Goal: Share content: Share content

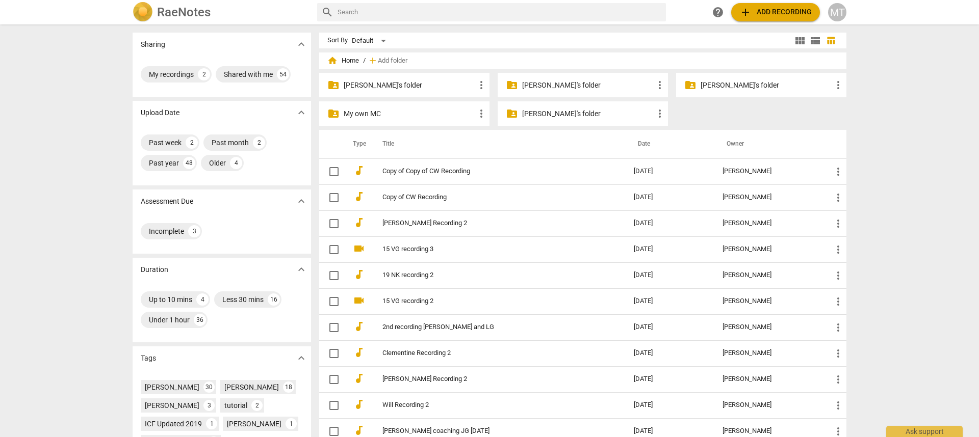
click at [700, 84] on p "Lucy's folder" at bounding box center [765, 85] width 131 height 11
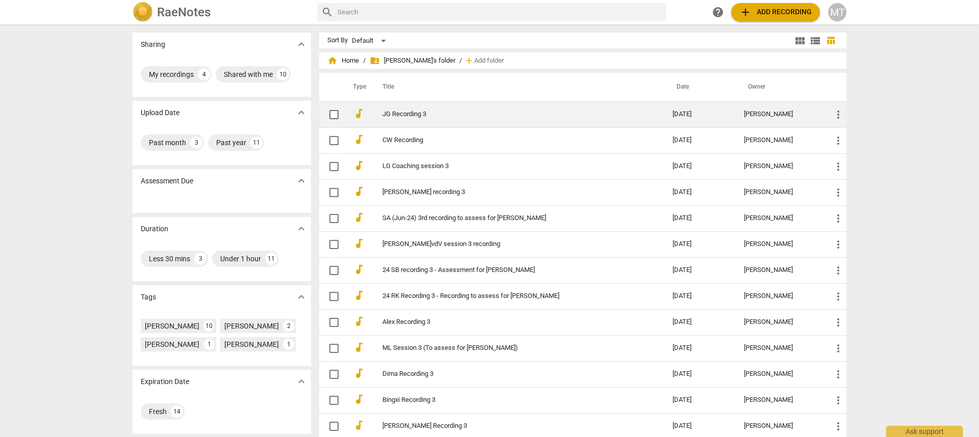
click at [837, 119] on span "more_vert" at bounding box center [838, 115] width 12 height 12
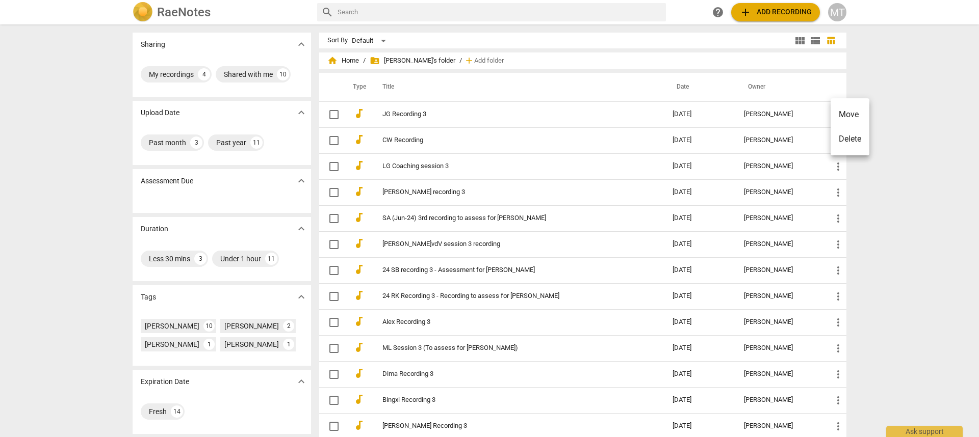
click at [433, 111] on div at bounding box center [489, 218] width 979 height 437
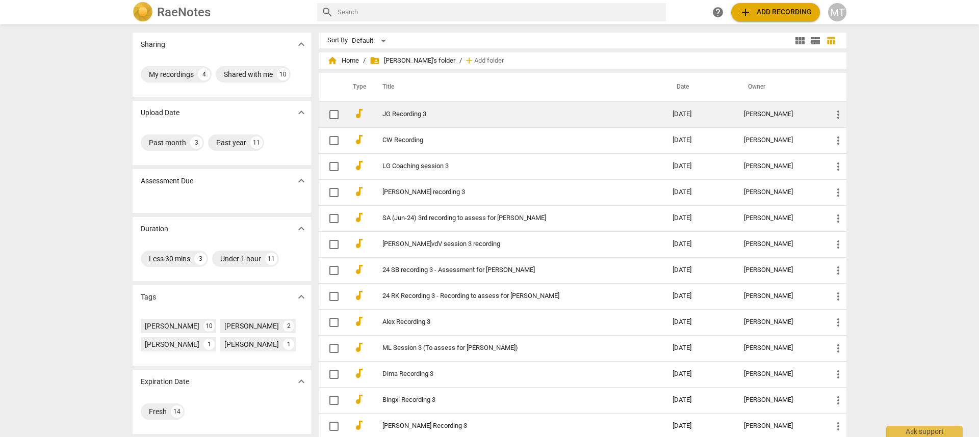
click at [415, 112] on link "JG Recording 3" at bounding box center [508, 115] width 253 height 8
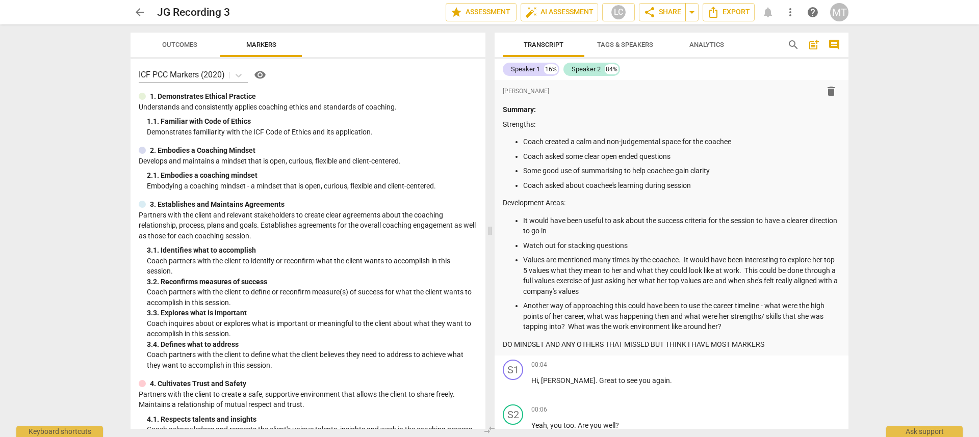
click at [801, 14] on div "arrow_back JG Recording 3 edit star Assessment auto_fix_high AI Assessment LC s…" at bounding box center [489, 12] width 718 height 18
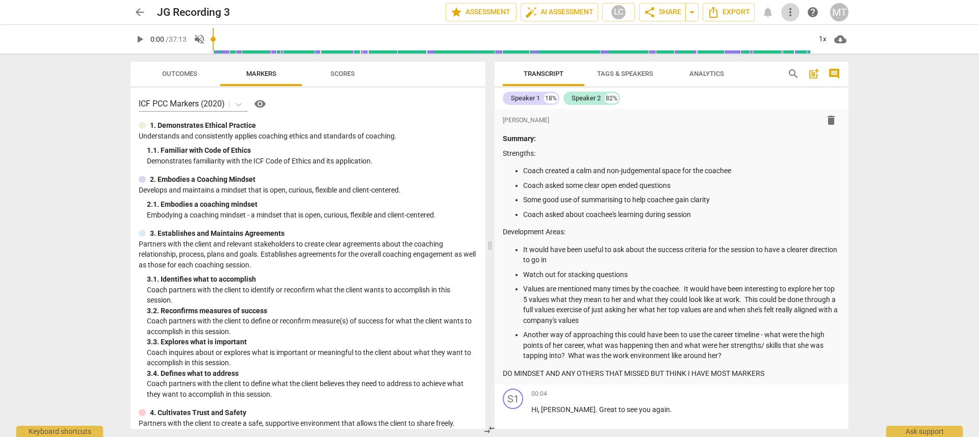
click at [790, 11] on span "more_vert" at bounding box center [790, 12] width 12 height 12
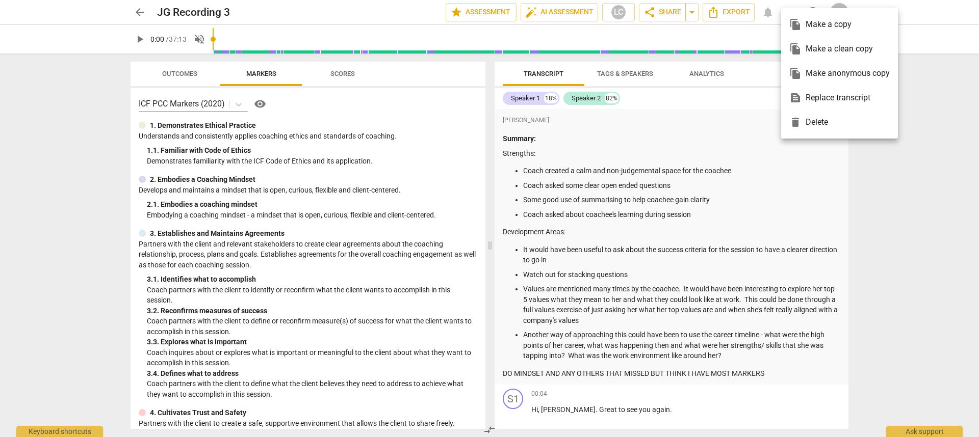
click at [823, 25] on div "file_copy Make a copy" at bounding box center [839, 24] width 100 height 24
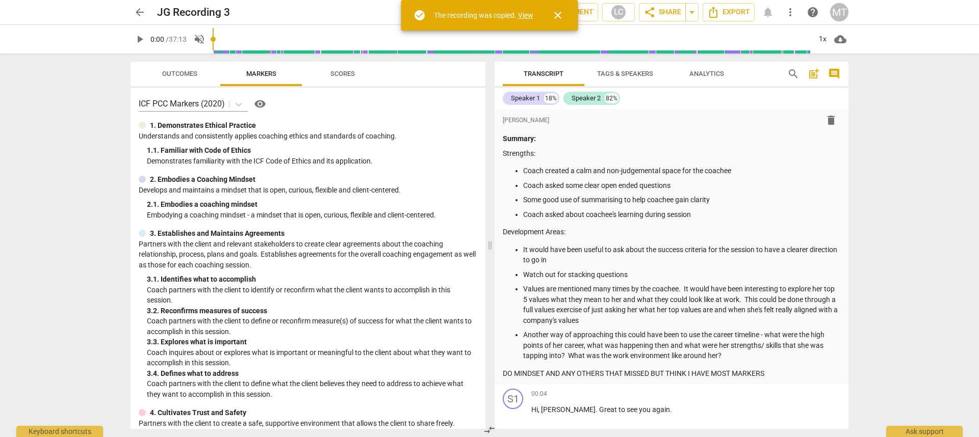
click at [134, 10] on span "arrow_back" at bounding box center [140, 12] width 12 height 12
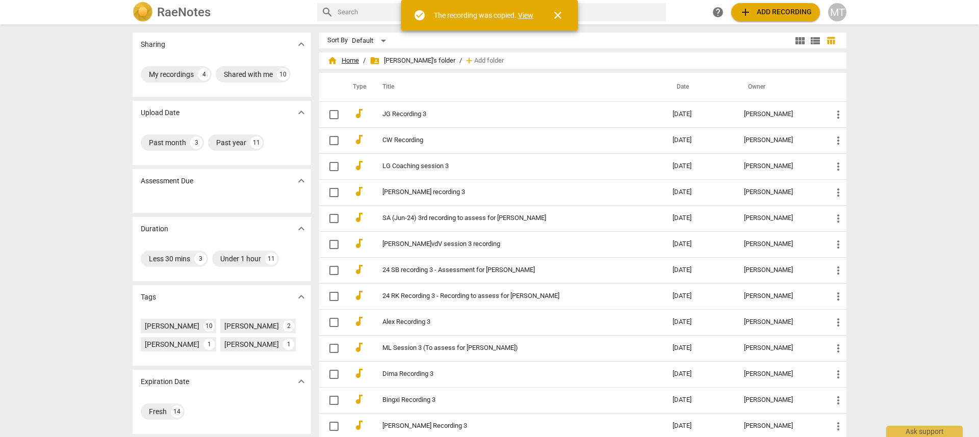
click at [346, 61] on span "home Home" at bounding box center [343, 61] width 32 height 10
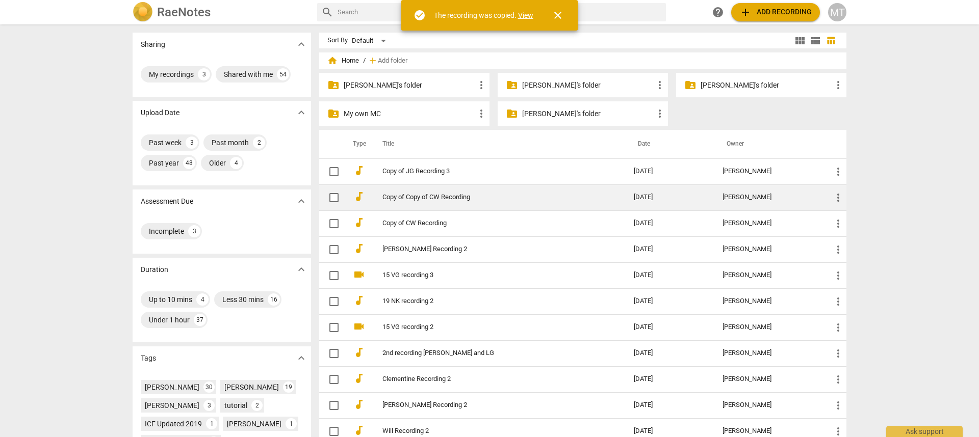
click at [834, 197] on span "more_vert" at bounding box center [838, 198] width 12 height 12
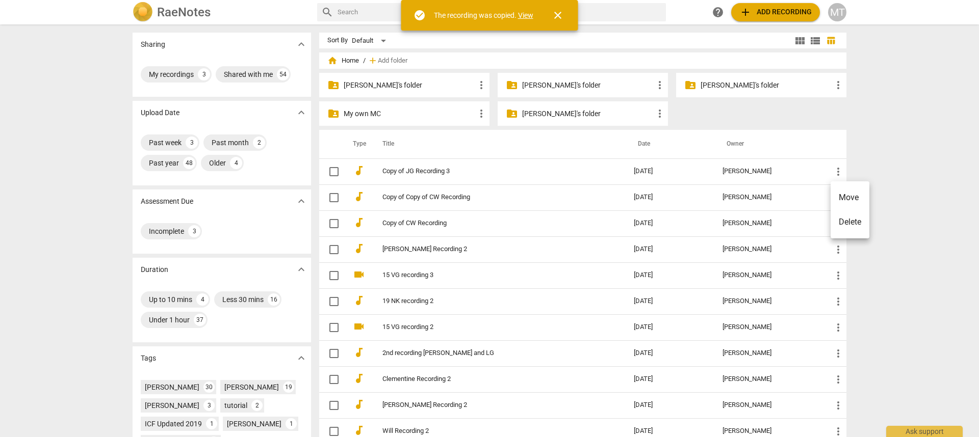
click at [846, 229] on li "Delete" at bounding box center [849, 222] width 39 height 24
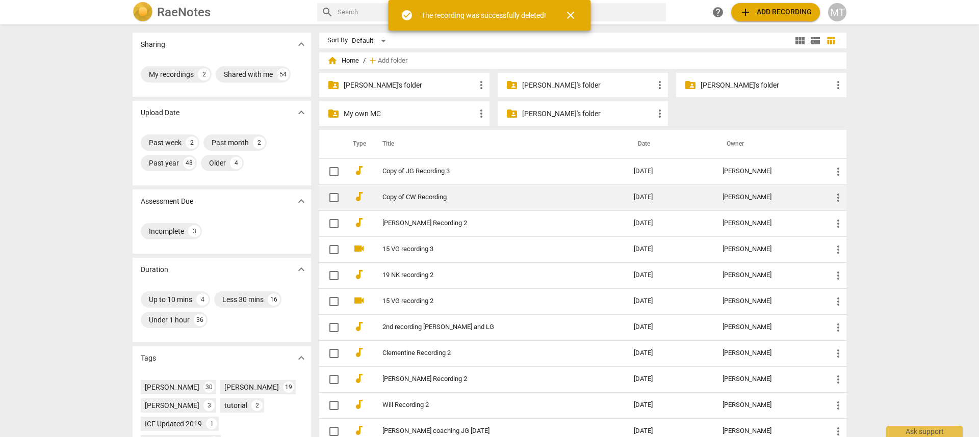
click at [420, 200] on link "Copy of CW Recording" at bounding box center [489, 198] width 215 height 8
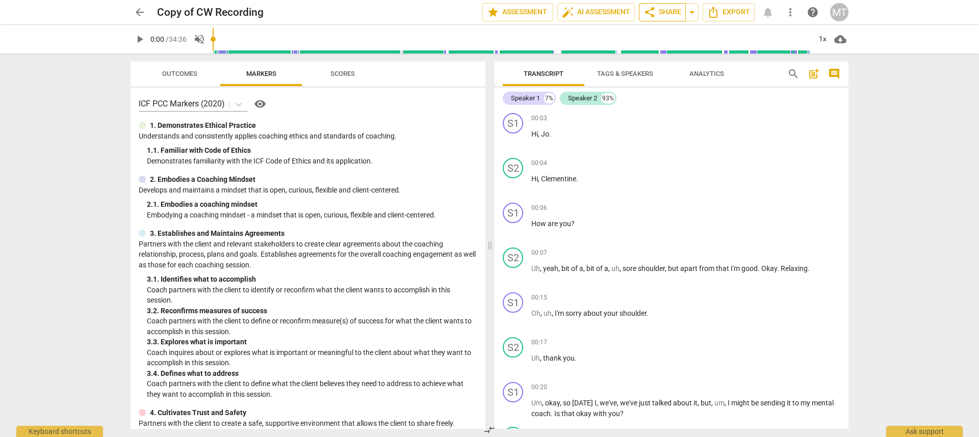
click at [673, 14] on span "share Share" at bounding box center [662, 12] width 38 height 12
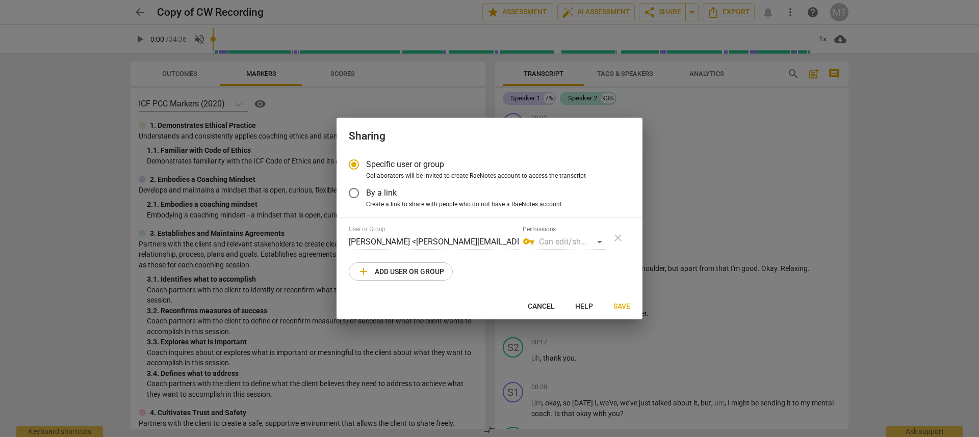
click at [678, 14] on div at bounding box center [489, 218] width 979 height 437
radio input "false"
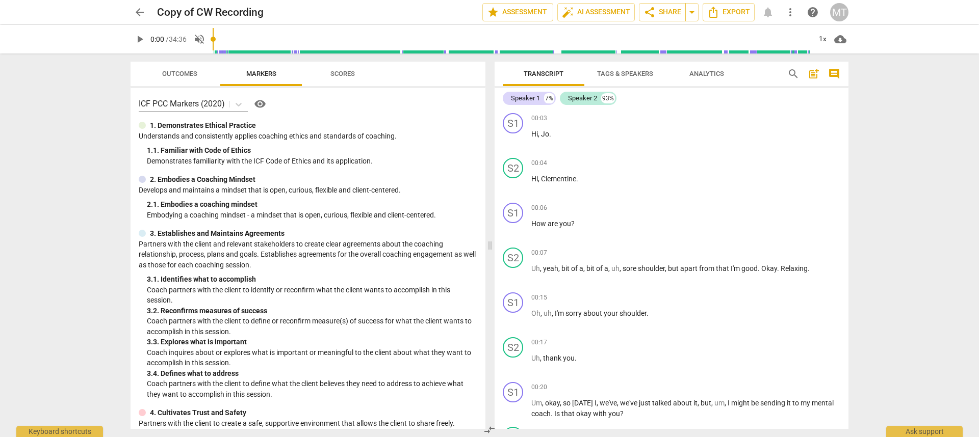
click at [788, 12] on span "more_vert" at bounding box center [790, 12] width 12 height 12
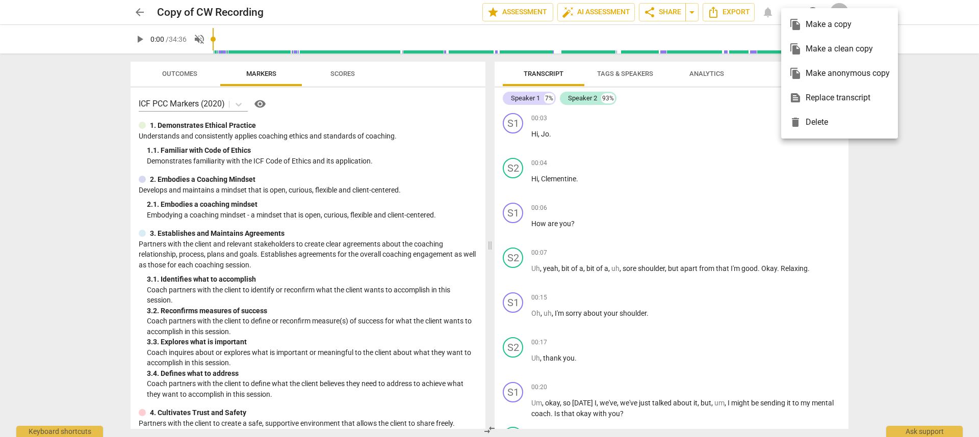
click at [789, 12] on div "file_copy Make a copy" at bounding box center [839, 24] width 100 height 24
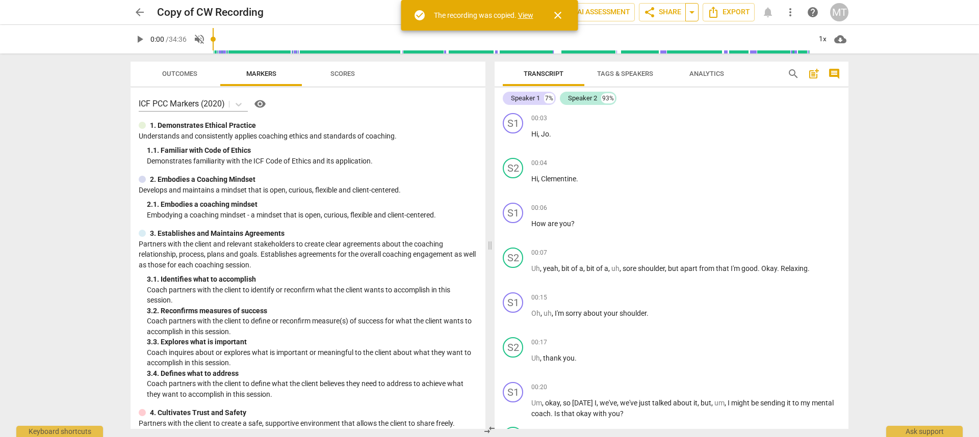
click at [694, 16] on span "arrow_drop_down" at bounding box center [691, 12] width 12 height 12
click at [694, 11] on span "arrow_drop_down" at bounding box center [691, 12] width 12 height 12
click at [138, 15] on span "arrow_back" at bounding box center [140, 12] width 12 height 12
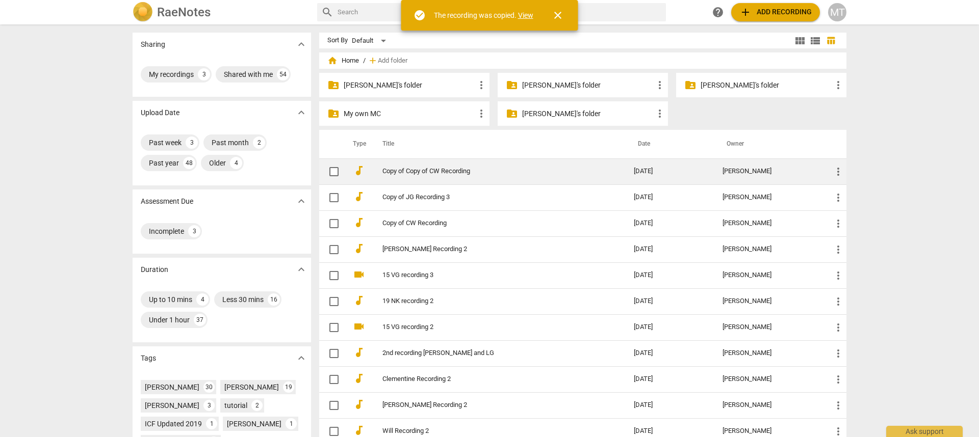
click at [837, 169] on span "more_vert" at bounding box center [838, 172] width 12 height 12
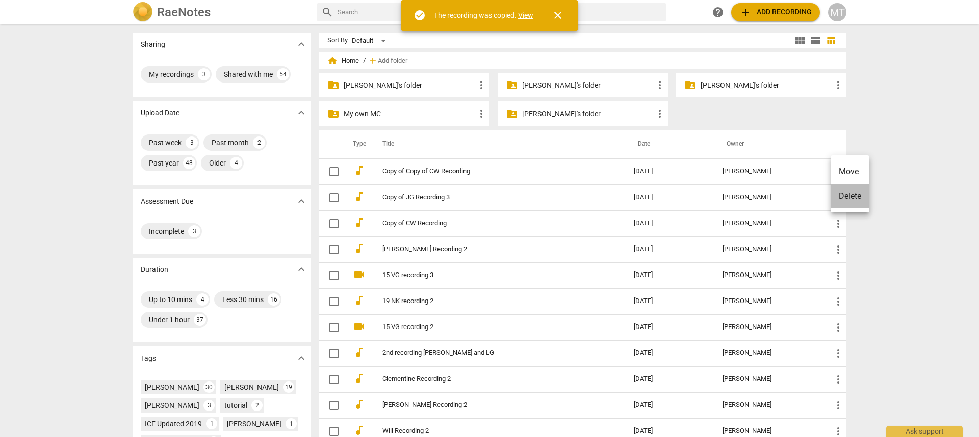
click at [849, 194] on li "Delete" at bounding box center [849, 196] width 39 height 24
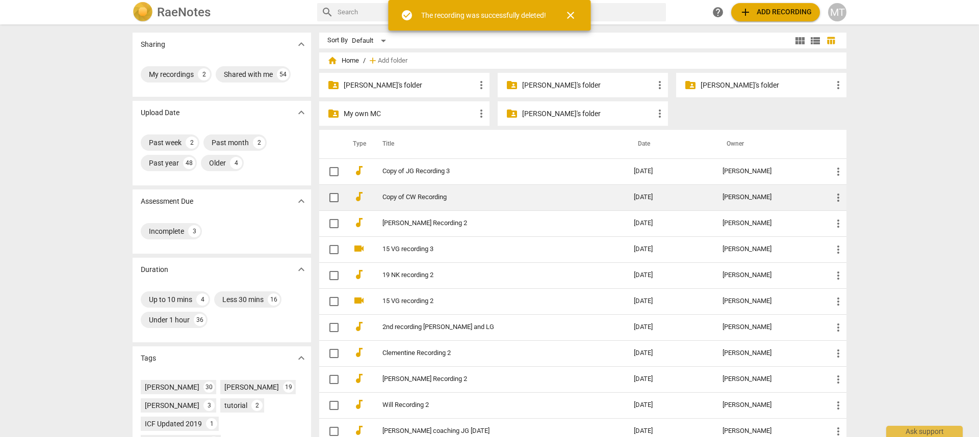
click at [406, 194] on link "Copy of CW Recording" at bounding box center [489, 198] width 215 height 8
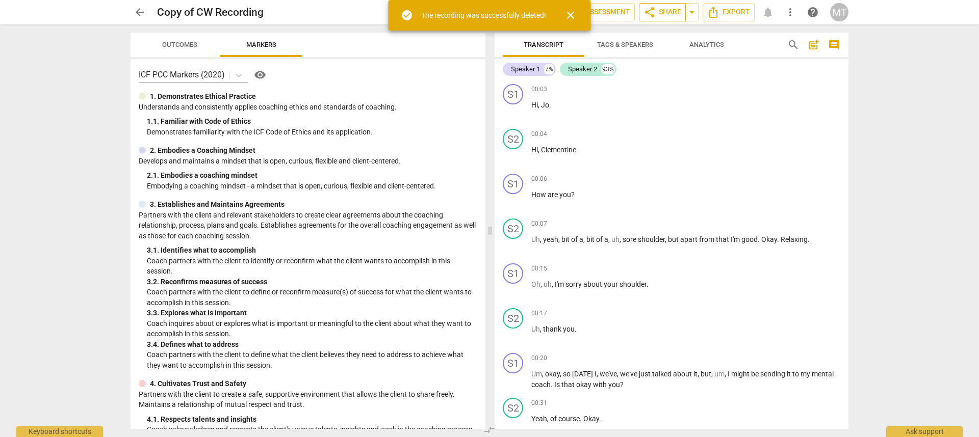
click at [665, 11] on span "share Share" at bounding box center [662, 12] width 38 height 12
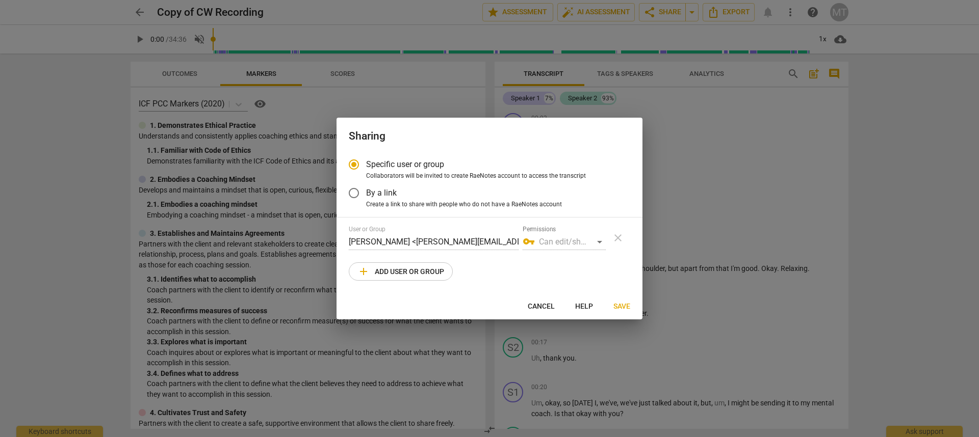
click at [430, 269] on span "add Add user or group" at bounding box center [400, 272] width 87 height 12
radio input "false"
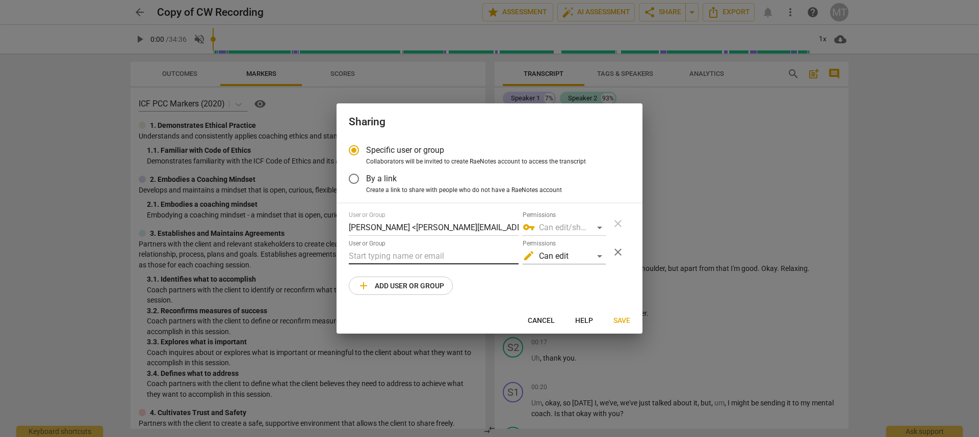
click at [427, 257] on input "text" at bounding box center [434, 256] width 170 height 16
type input "karen@coachingstudies.org"
click at [623, 324] on span "Save" at bounding box center [621, 321] width 17 height 10
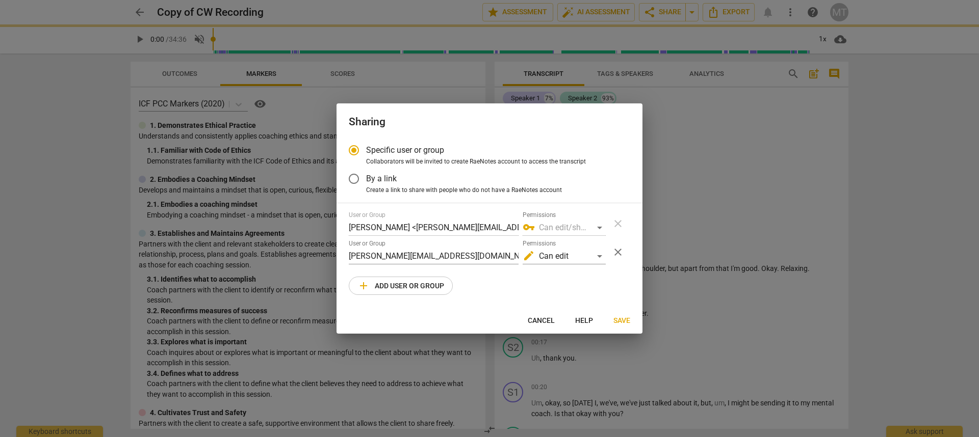
radio input "false"
type input "Karen Hayes <karen@coachingstudies.org>"
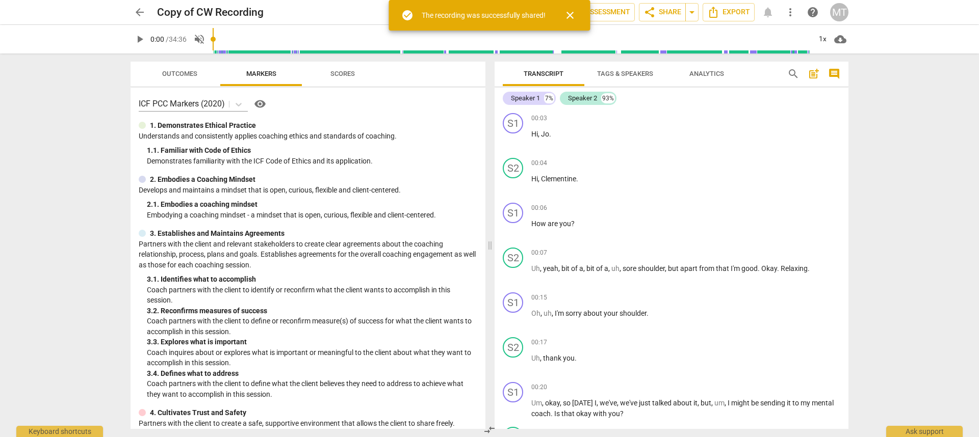
click at [138, 14] on span "arrow_back" at bounding box center [140, 12] width 12 height 12
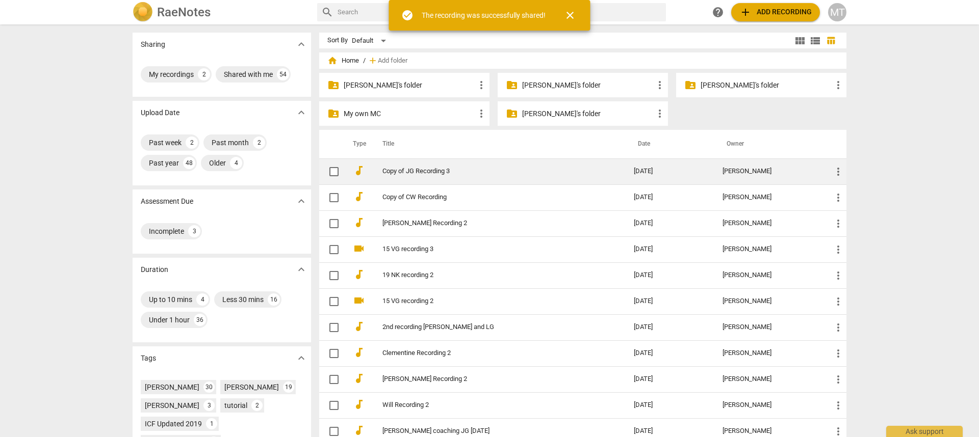
click at [423, 168] on link "Copy of JG Recording 3" at bounding box center [489, 172] width 215 height 8
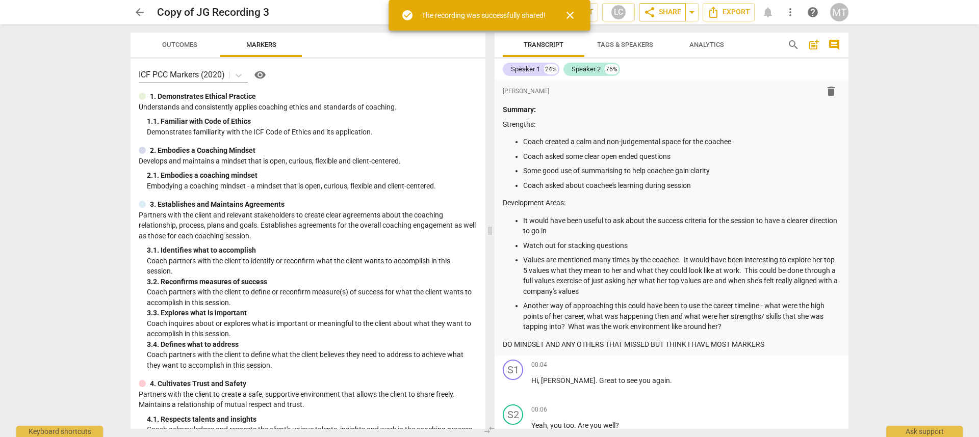
click at [669, 16] on span "share Share" at bounding box center [662, 12] width 38 height 12
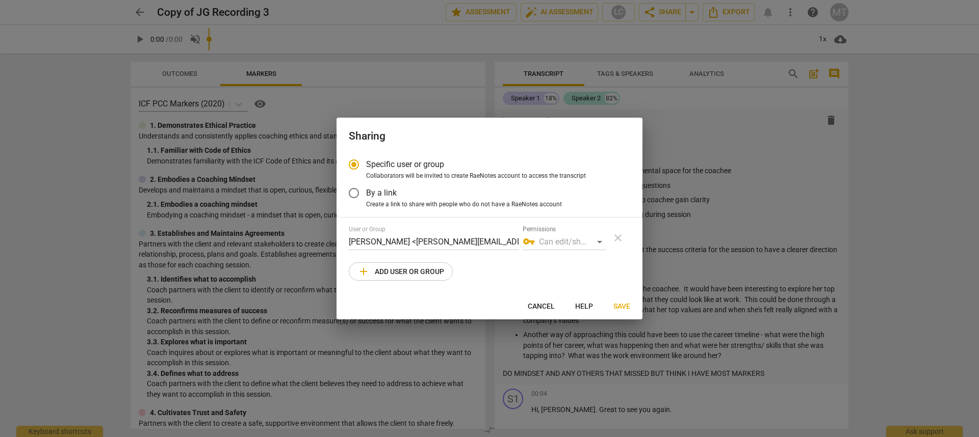
click at [434, 273] on span "add Add user or group" at bounding box center [400, 272] width 87 height 12
radio input "false"
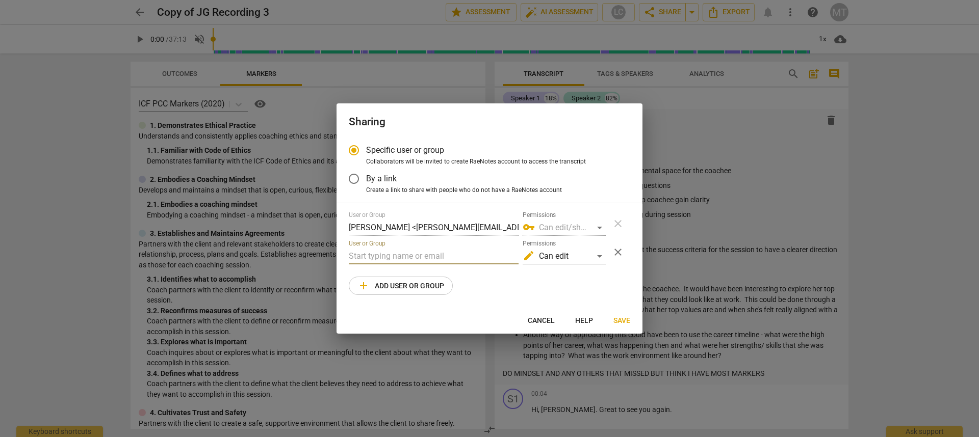
click at [445, 251] on input "text" at bounding box center [434, 256] width 170 height 16
paste input "karen@coachingstudies.org"
type input "karen@coachingstudies.org"
click at [616, 319] on span "Save" at bounding box center [621, 321] width 17 height 10
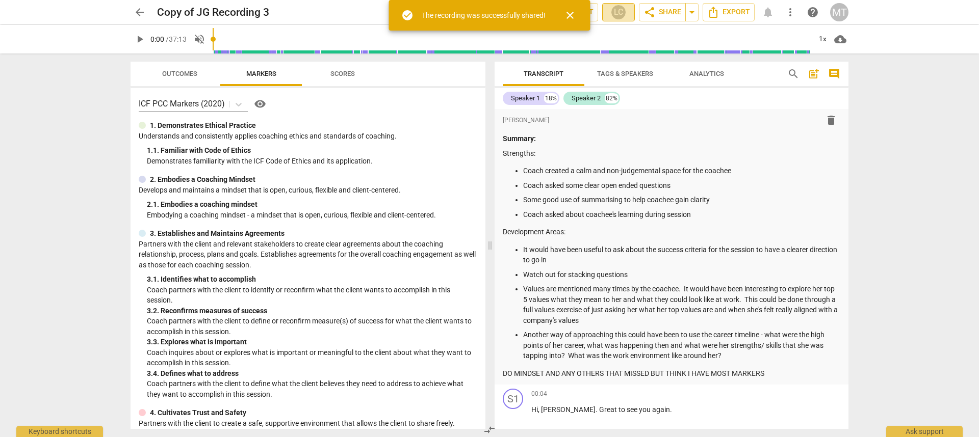
click at [621, 14] on div "LC" at bounding box center [618, 12] width 15 height 15
click at [621, 14] on div at bounding box center [489, 218] width 979 height 437
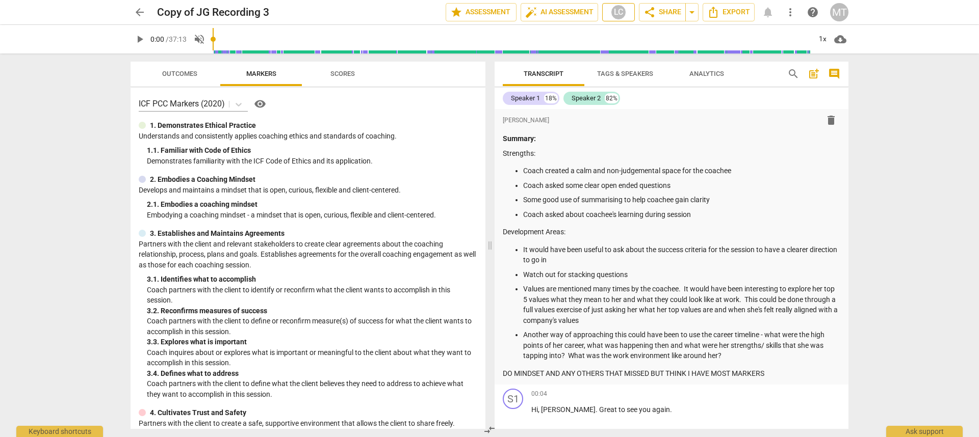
click at [621, 19] on span "LC" at bounding box center [617, 12] width 23 height 15
click at [614, 63] on input "checkbox" at bounding box center [617, 62] width 24 height 24
checkbox input "false"
click at [898, 171] on div at bounding box center [489, 218] width 979 height 437
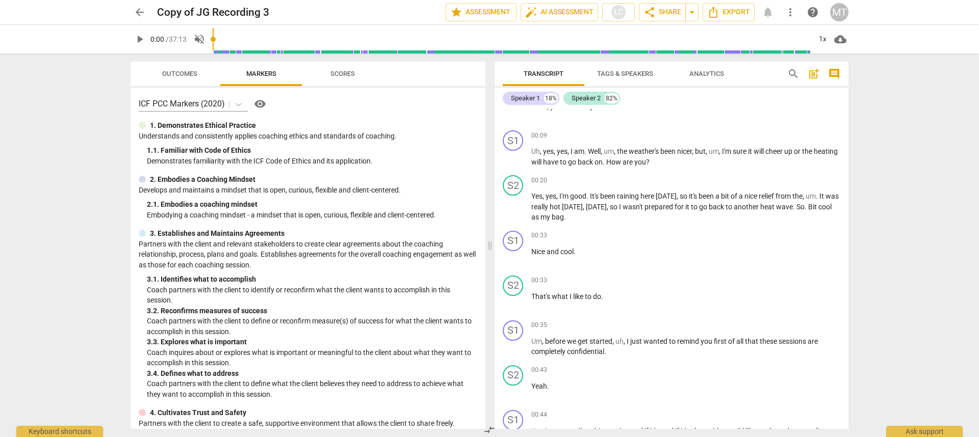
click at [881, 260] on div "arrow_back Copy of JG Recording 3 edit star Assessment auto_fix_high AI Assessm…" at bounding box center [489, 218] width 979 height 437
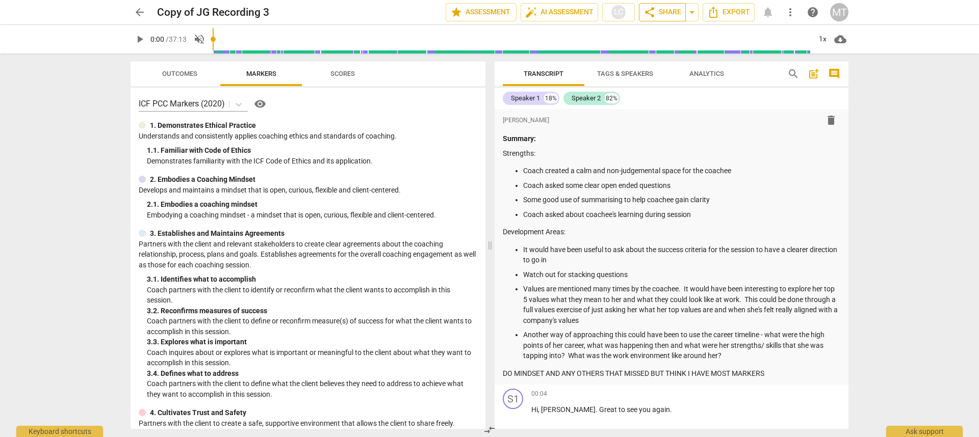
click at [666, 12] on span "share Share" at bounding box center [662, 12] width 38 height 12
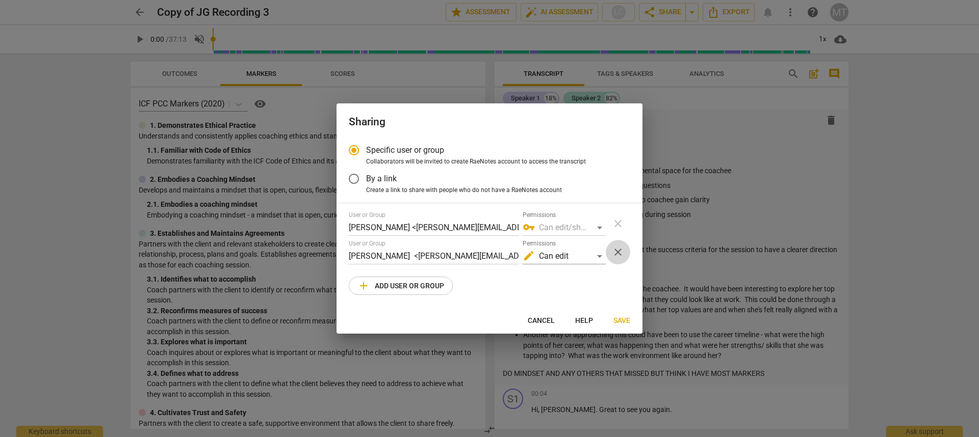
click at [620, 249] on span "close" at bounding box center [618, 252] width 12 height 12
radio input "false"
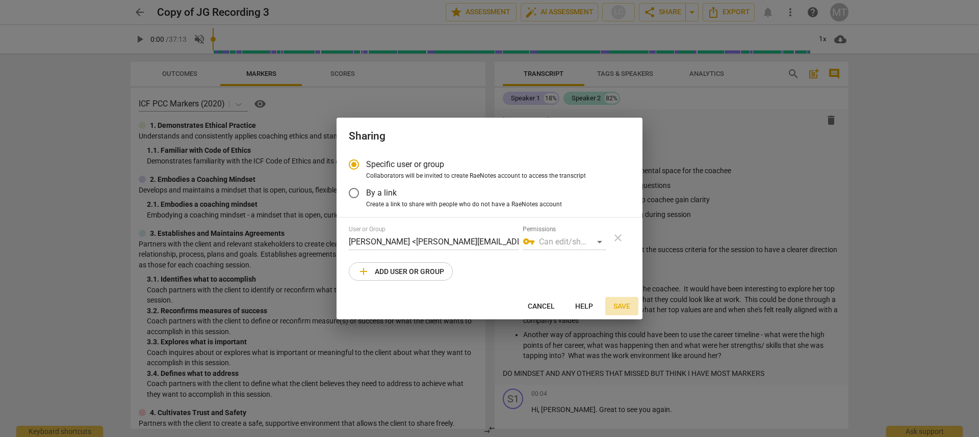
click at [621, 300] on button "Save" at bounding box center [621, 306] width 33 height 18
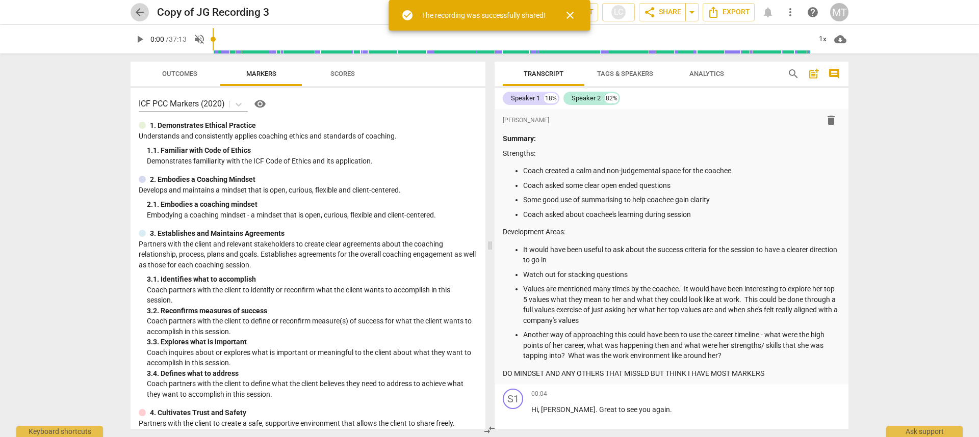
click at [138, 15] on span "arrow_back" at bounding box center [140, 12] width 12 height 12
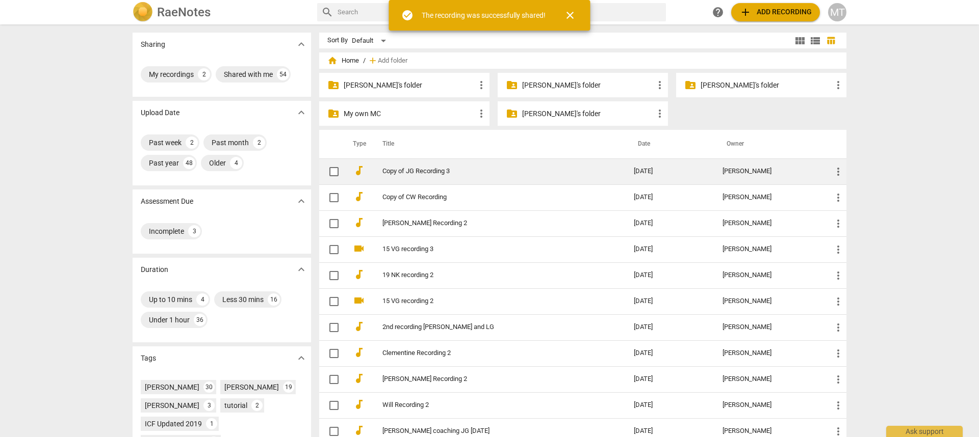
click at [808, 175] on td "Marion Tilly" at bounding box center [769, 172] width 110 height 26
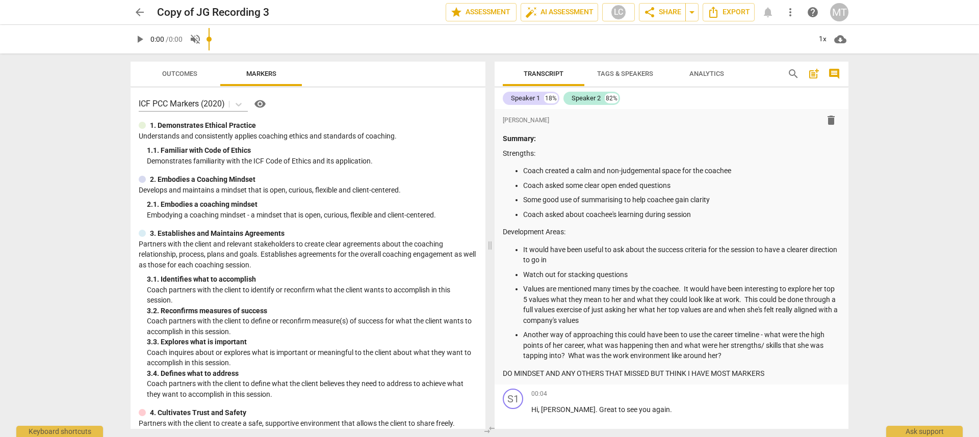
click at [134, 14] on span "arrow_back" at bounding box center [140, 12] width 12 height 12
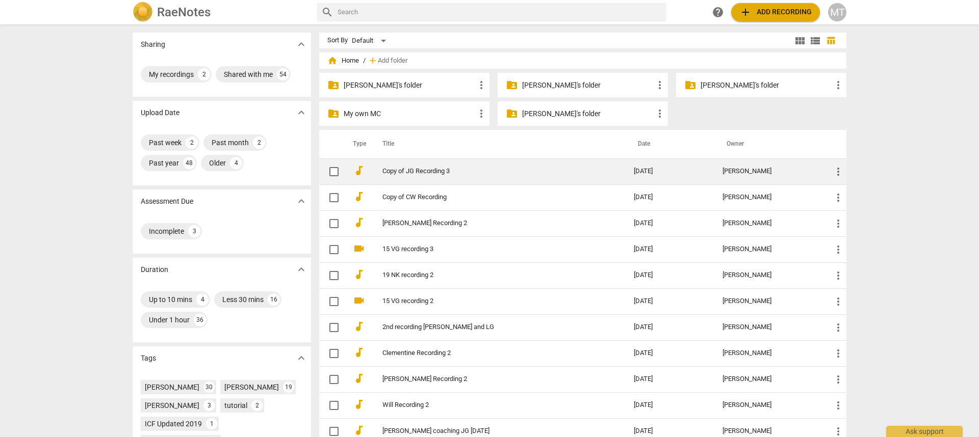
click at [838, 174] on span "more_vert" at bounding box center [838, 172] width 12 height 12
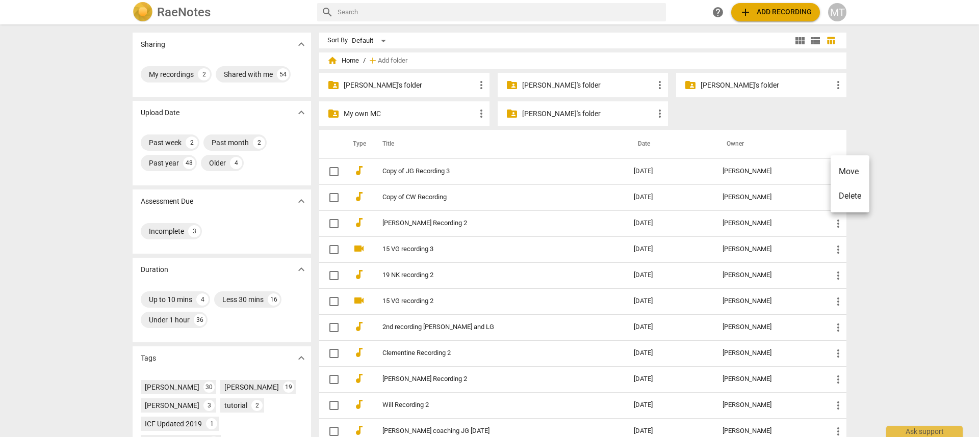
click at [852, 198] on li "Delete" at bounding box center [849, 196] width 39 height 24
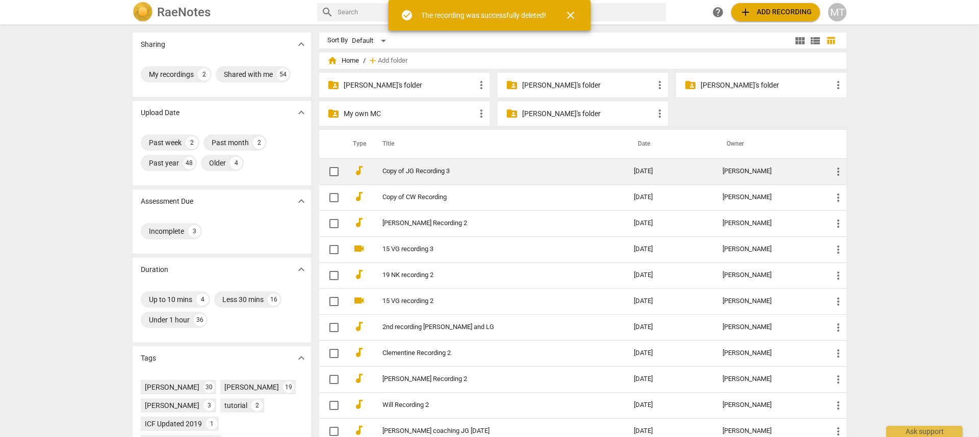
click at [834, 173] on span "more_vert" at bounding box center [838, 172] width 12 height 12
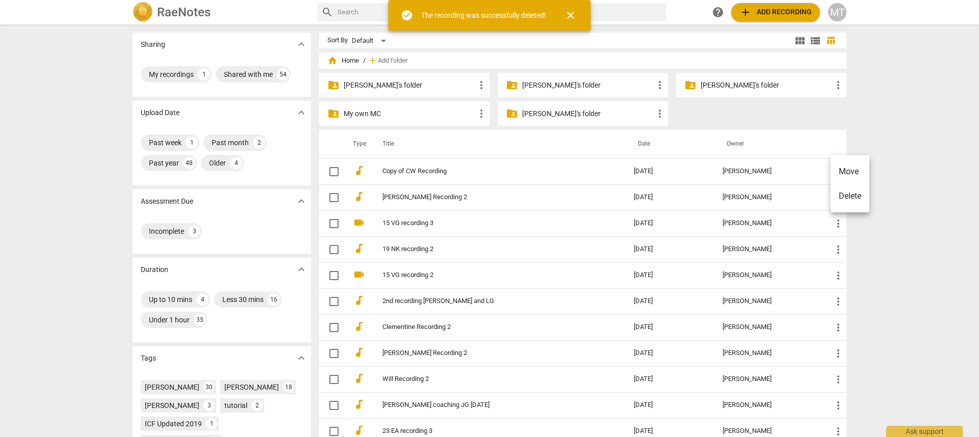
click at [915, 157] on div at bounding box center [489, 218] width 979 height 437
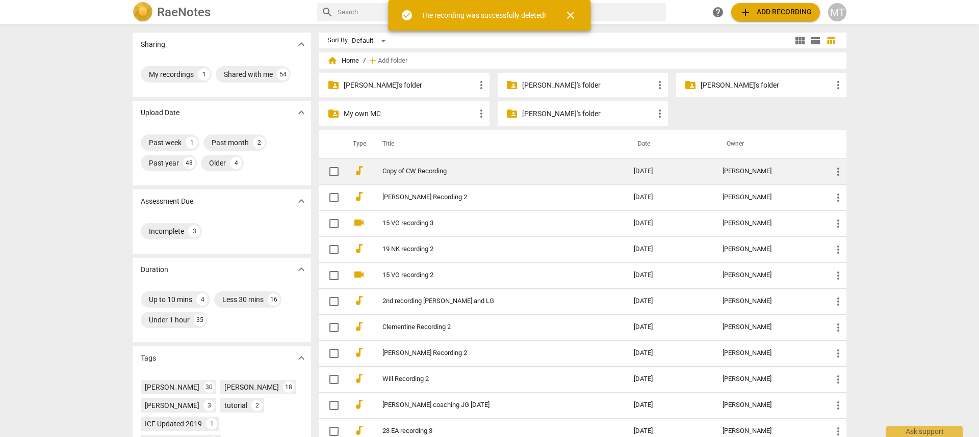
click at [836, 169] on span "more_vert" at bounding box center [838, 172] width 12 height 12
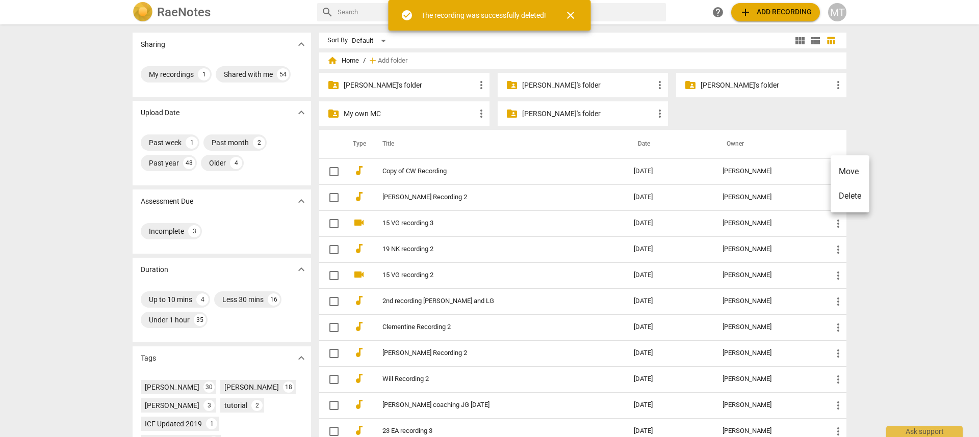
click at [846, 197] on li "Delete" at bounding box center [849, 196] width 39 height 24
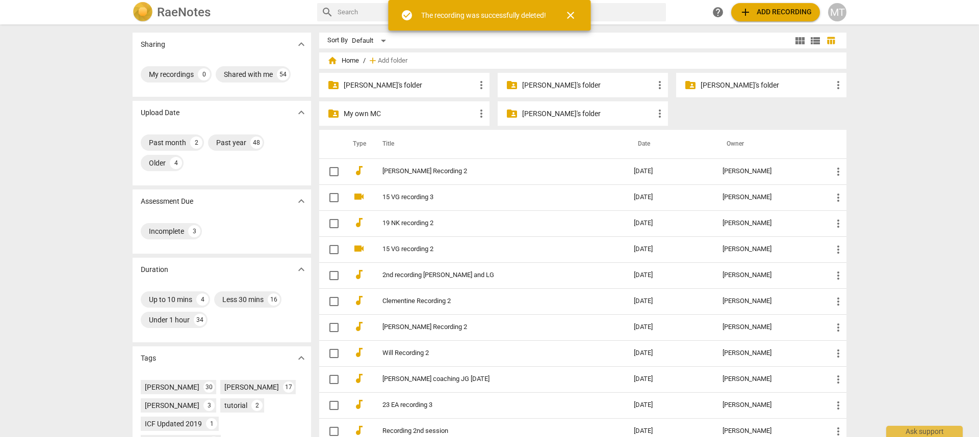
click at [709, 78] on div "folder_shared Lucy's folder more_vert" at bounding box center [761, 85] width 170 height 24
click at [712, 88] on p "Lucy's folder" at bounding box center [765, 85] width 131 height 11
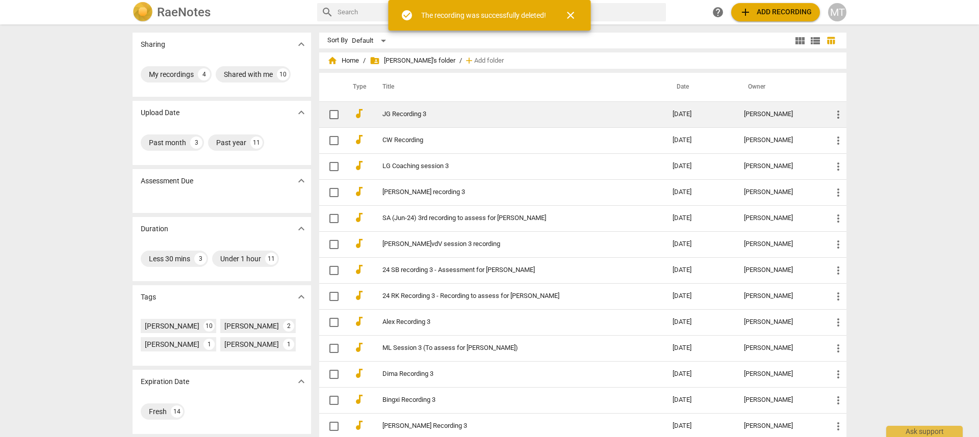
click at [399, 111] on link "JG Recording 3" at bounding box center [508, 115] width 253 height 8
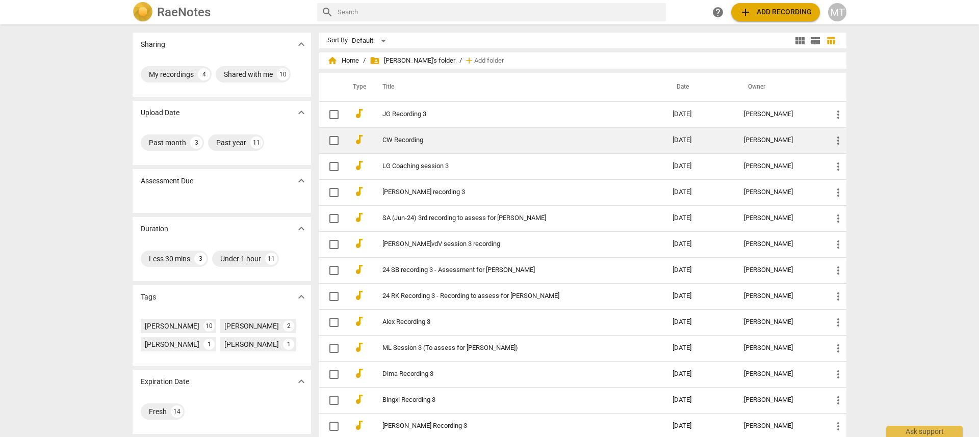
click at [405, 139] on link "CW Recording" at bounding box center [508, 141] width 253 height 8
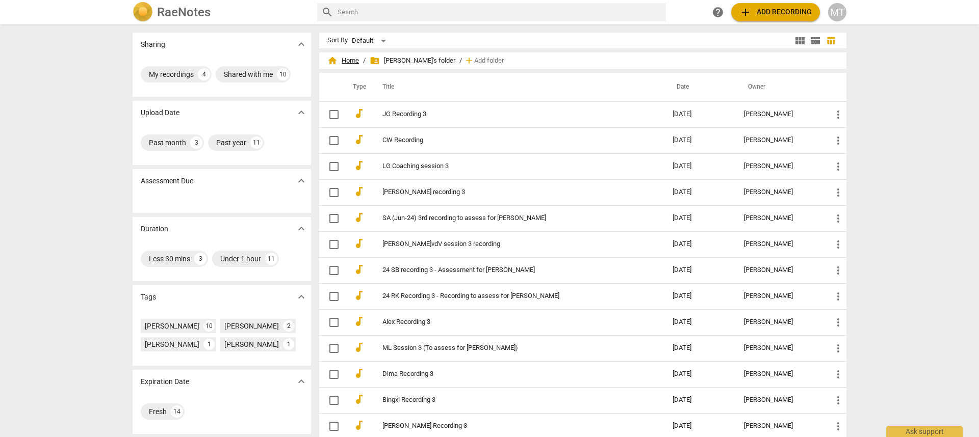
click at [341, 59] on span "home Home" at bounding box center [343, 61] width 32 height 10
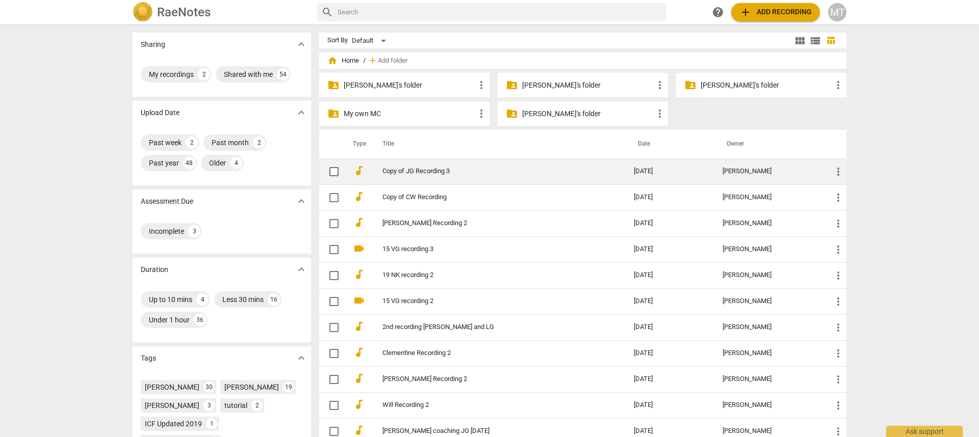
click at [420, 170] on link "Copy of JG Recording 3" at bounding box center [489, 172] width 215 height 8
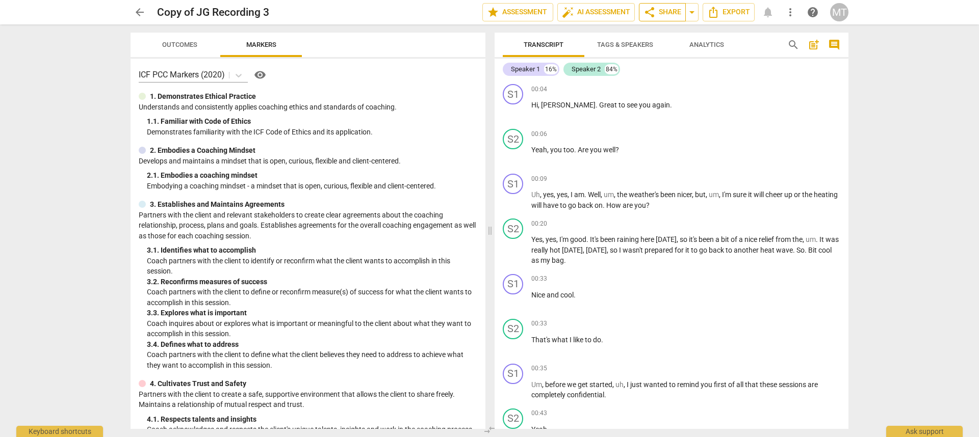
click at [672, 16] on span "share Share" at bounding box center [662, 12] width 38 height 12
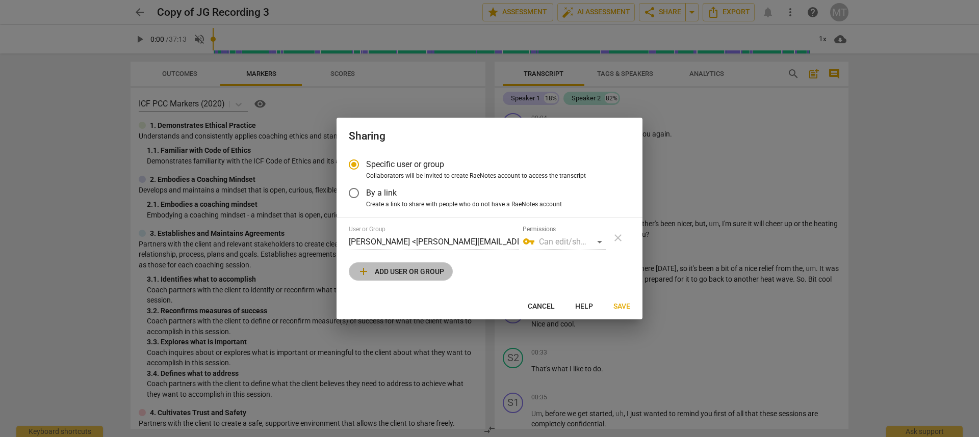
click at [428, 274] on span "add Add user or group" at bounding box center [400, 272] width 87 height 12
radio input "false"
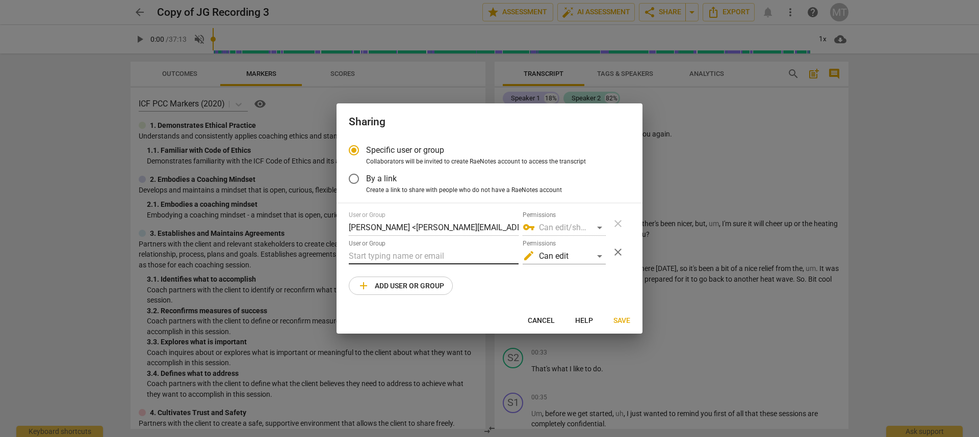
click at [427, 259] on input "text" at bounding box center [434, 256] width 170 height 16
type input "karen@coachingstudies.org"
click at [624, 324] on span "Save" at bounding box center [621, 321] width 17 height 10
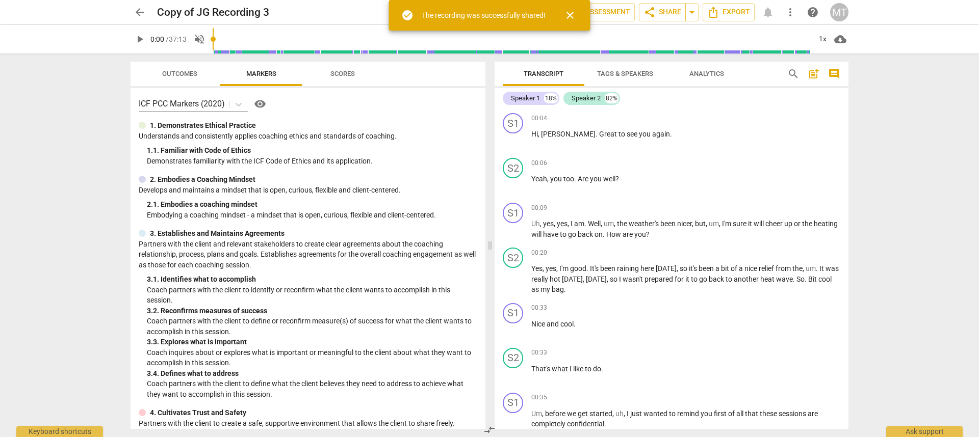
click at [145, 12] on span "arrow_back" at bounding box center [140, 12] width 12 height 12
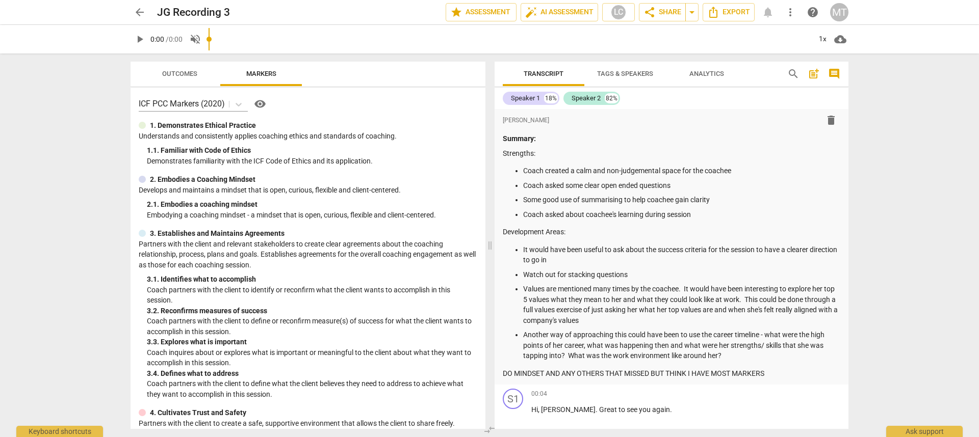
click at [789, 18] on button "more_vert" at bounding box center [790, 12] width 18 height 18
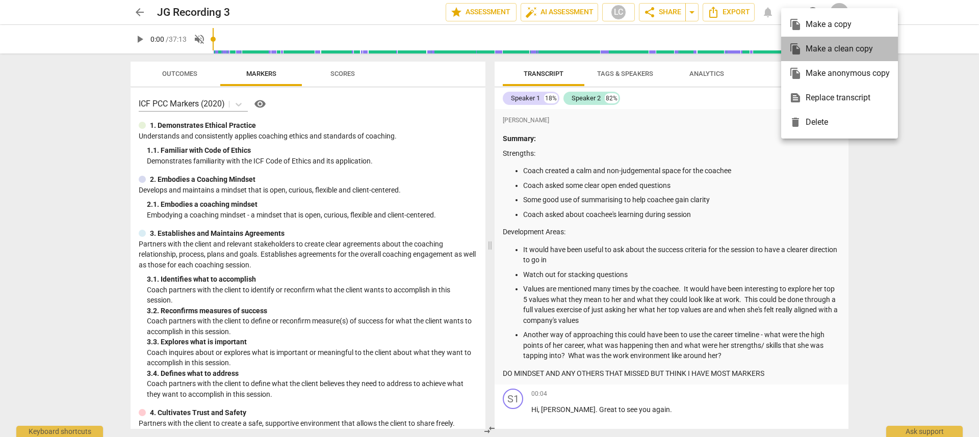
click at [835, 48] on div "file_copy Make a clean copy" at bounding box center [839, 49] width 100 height 24
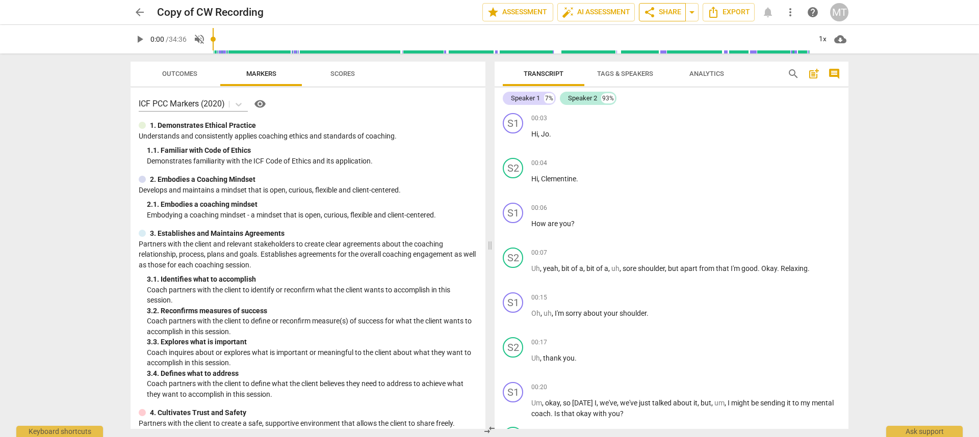
click at [663, 16] on span "share Share" at bounding box center [662, 12] width 38 height 12
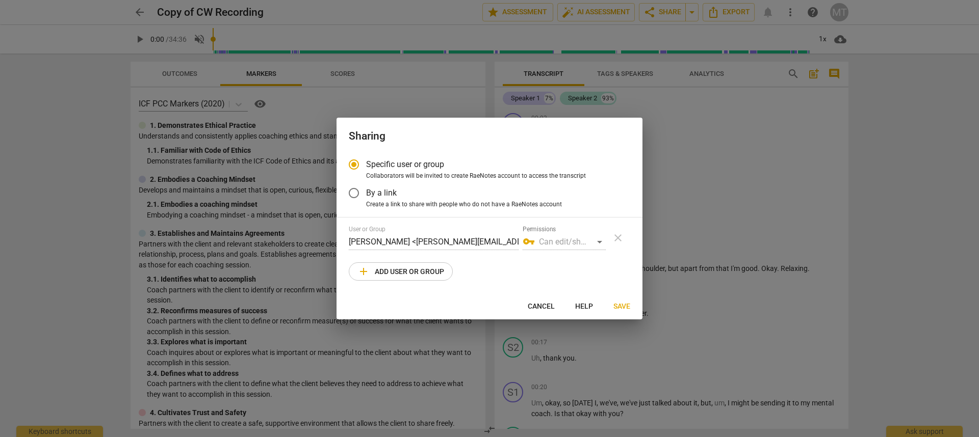
click at [415, 271] on span "add Add user or group" at bounding box center [400, 272] width 87 height 12
radio input "false"
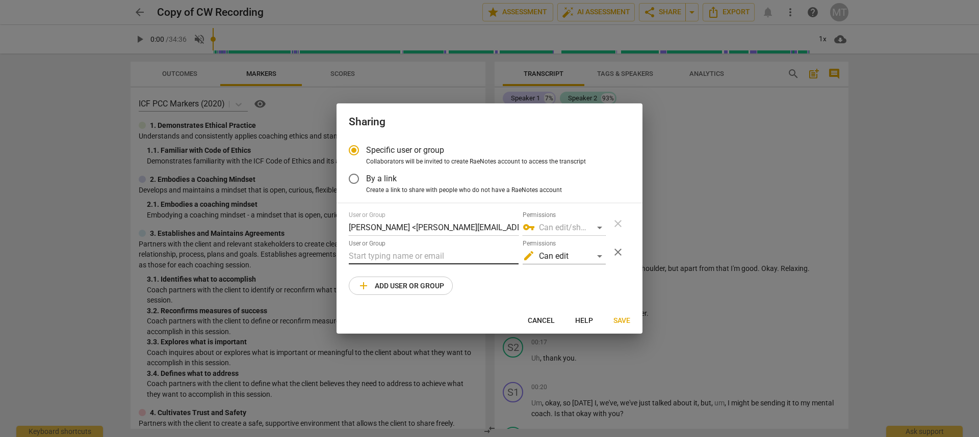
click at [432, 253] on input "text" at bounding box center [434, 256] width 170 height 16
paste input "karen@coachingstudies.org"
type input "karen@coachingstudies.org"
click at [623, 316] on span "Save" at bounding box center [621, 321] width 17 height 10
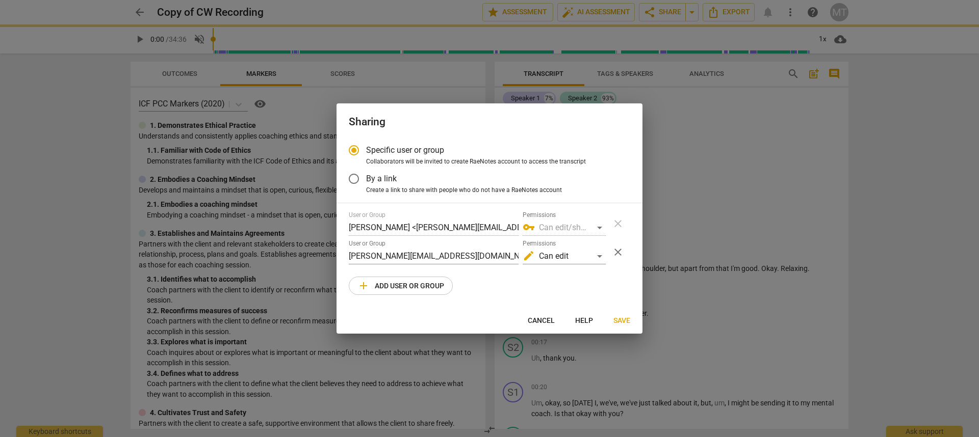
radio input "false"
type input "Karen Hayes <karen@coachingstudies.org>"
